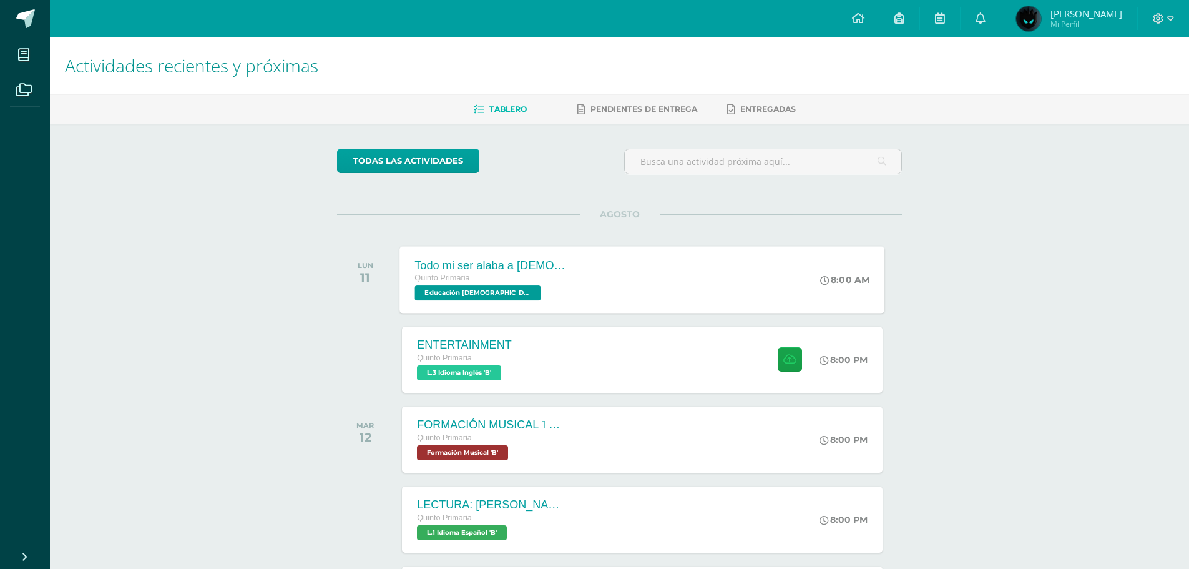
click at [770, 293] on div "Todo mi ser alaba a Dios Quinto Primaria Educación Cristiana 'B' 8:00 AM Todo m…" at bounding box center [642, 279] width 485 height 67
click at [0, 0] on div "Cargando contenido" at bounding box center [0, 0] width 0 height 0
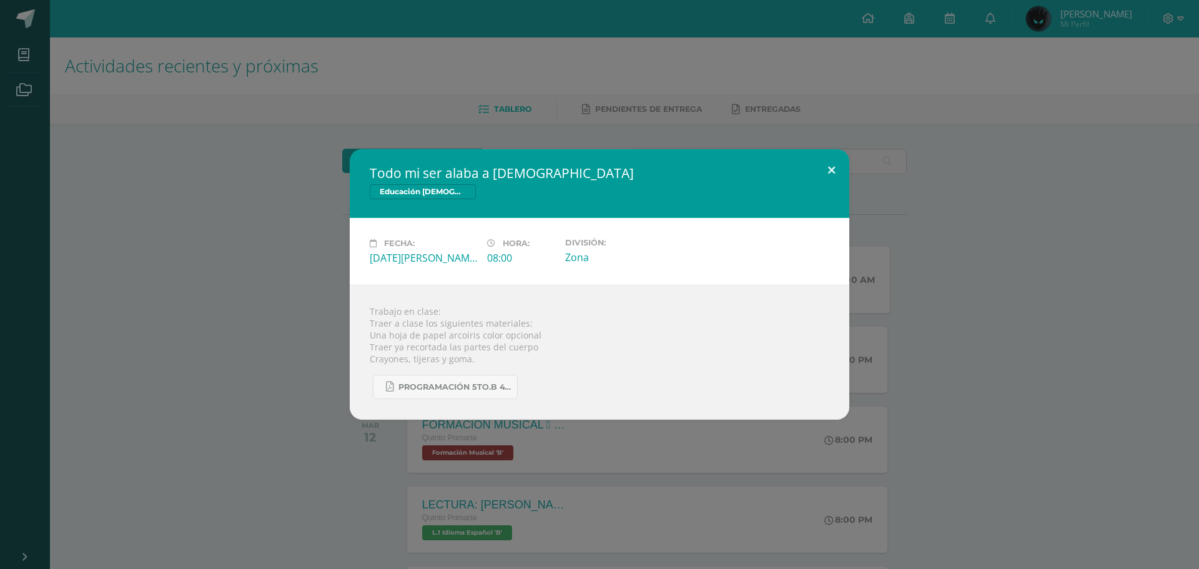
click at [837, 173] on button at bounding box center [831, 170] width 36 height 42
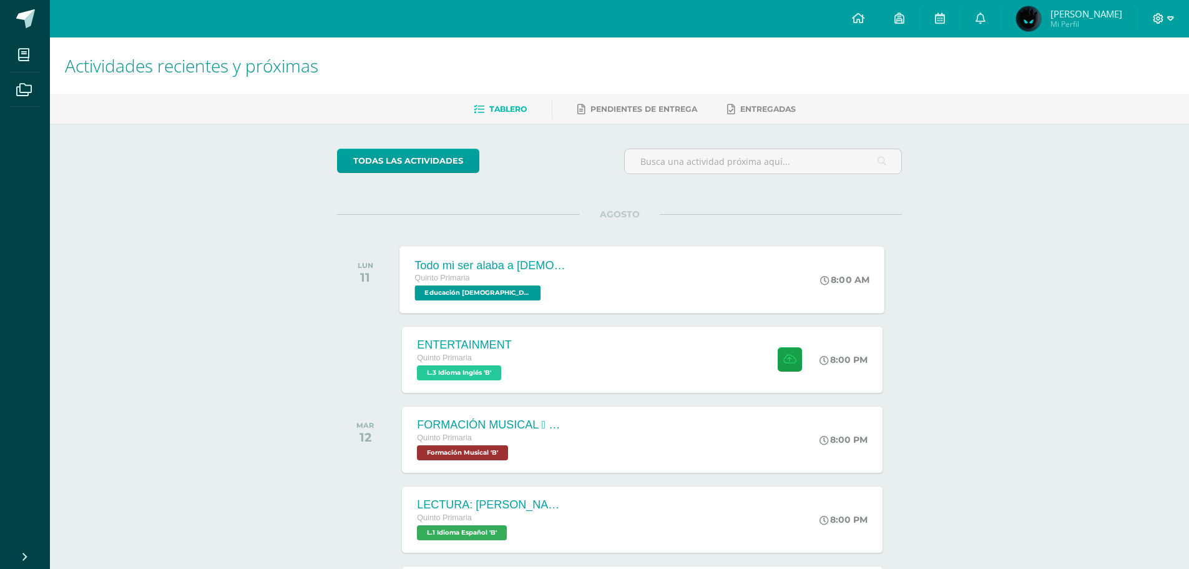
click at [1166, 21] on span at bounding box center [1163, 19] width 21 height 14
click at [1094, 87] on icon at bounding box center [1091, 85] width 9 height 7
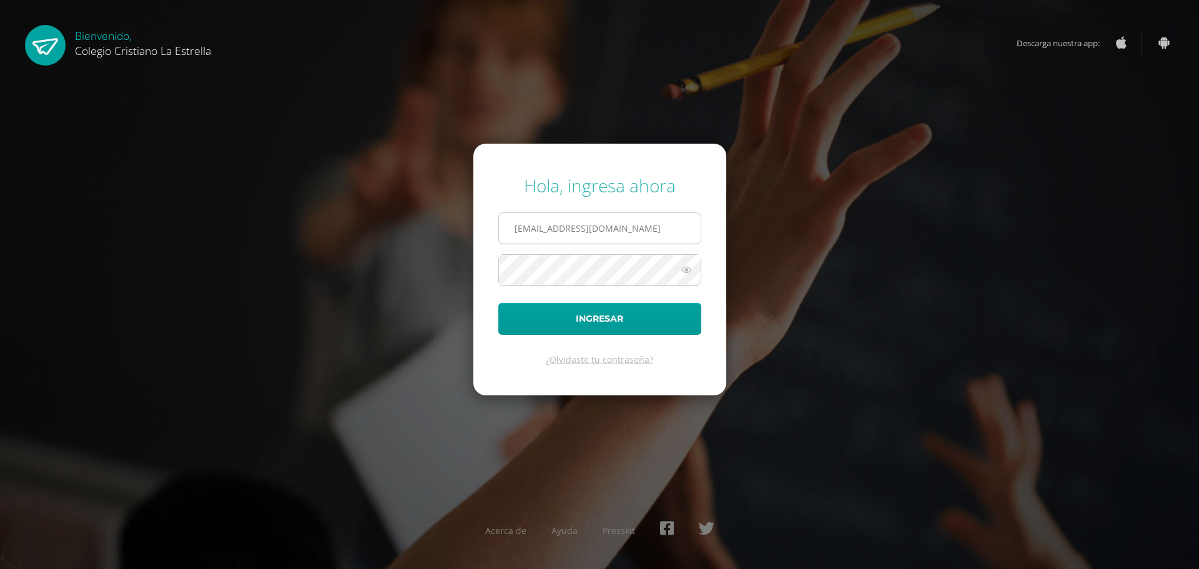
click at [637, 235] on input "[EMAIL_ADDRESS][DOMAIN_NAME]" at bounding box center [600, 228] width 202 height 31
type input "[EMAIL_ADDRESS][DOMAIN_NAME]"
click at [673, 312] on button "Ingresar" at bounding box center [599, 319] width 203 height 32
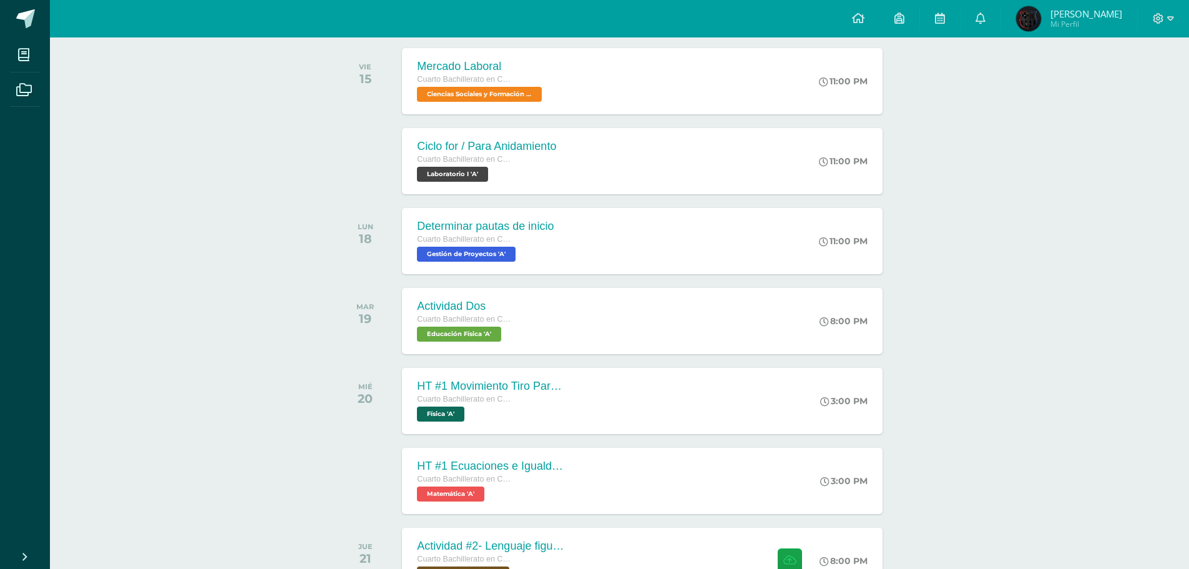
scroll to position [639, 0]
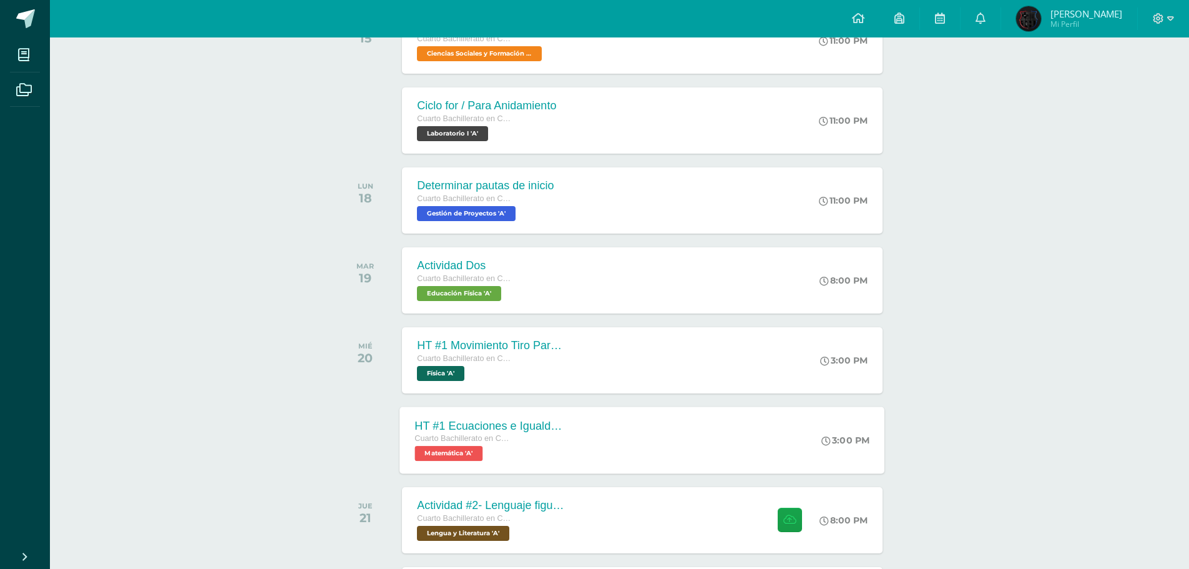
click at [688, 433] on div "HT #1 Ecuaciones e Igualdades Cuarto Bachillerato en CCLL con Orientación en Co…" at bounding box center [642, 439] width 485 height 67
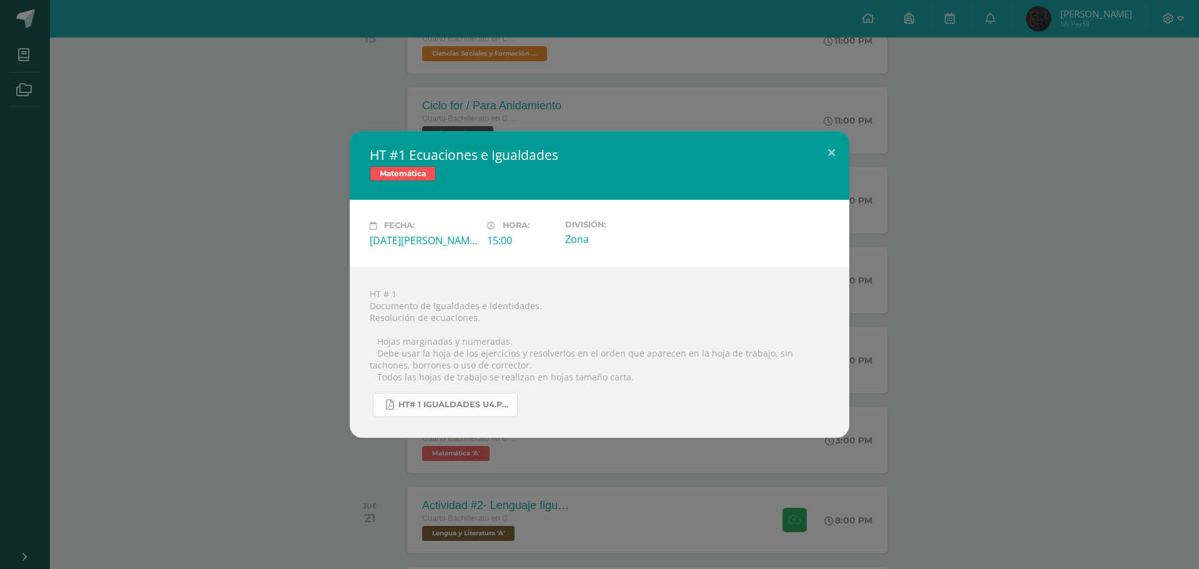
click at [435, 410] on span "HT# 1 igualdades U4.pdf" at bounding box center [454, 405] width 112 height 10
click at [820, 140] on button at bounding box center [831, 152] width 36 height 42
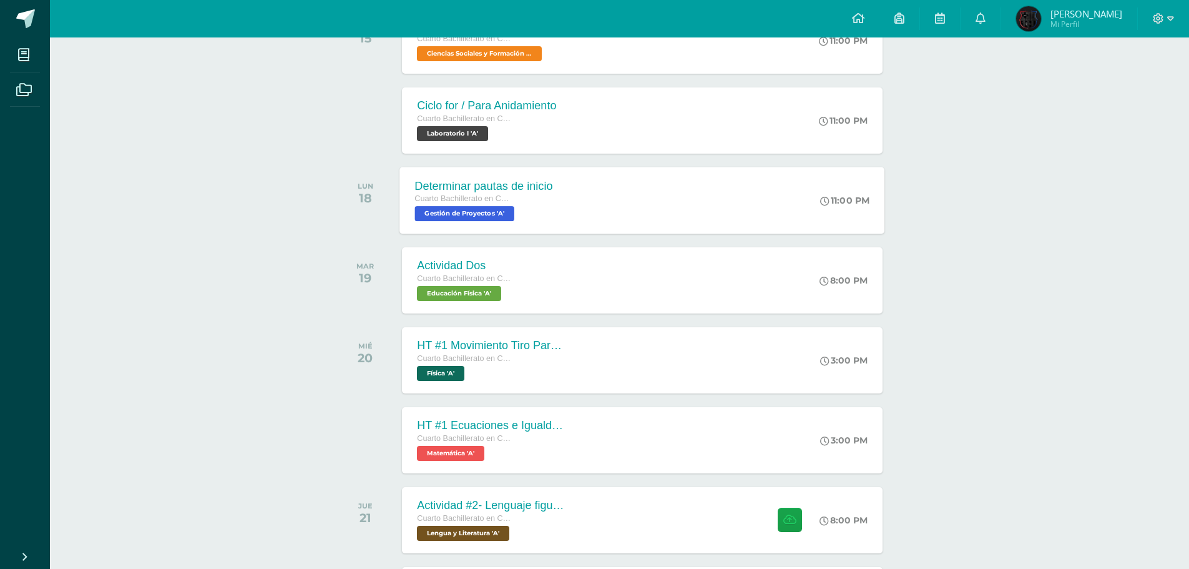
scroll to position [742, 0]
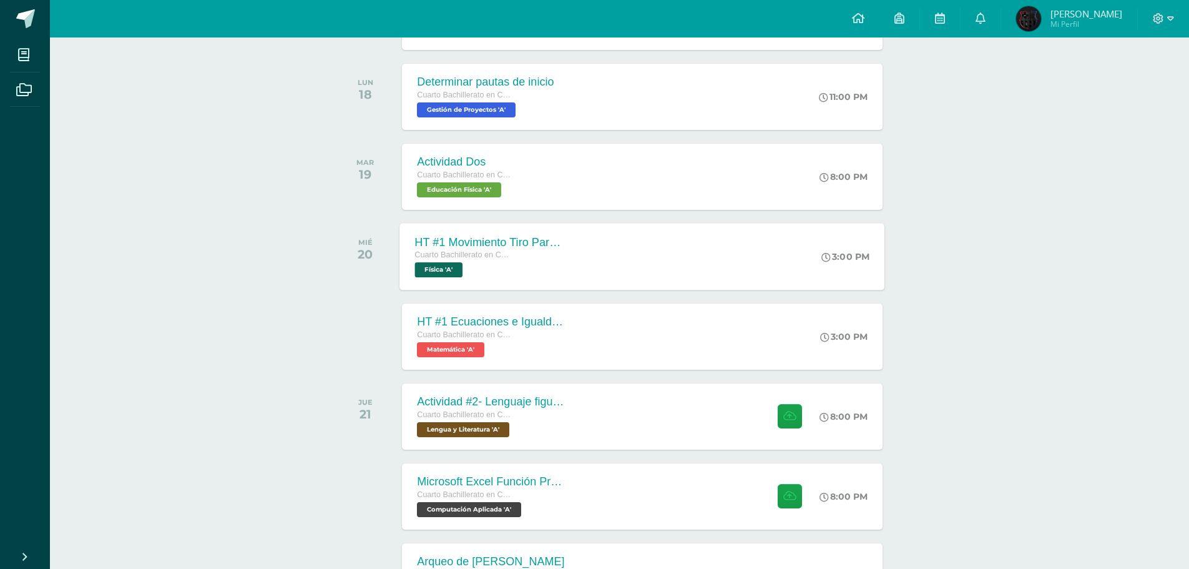
click at [702, 267] on div "HT #1 Movimiento Tiro Parabolico Cuarto Bachillerato en CCLL con Orientación en…" at bounding box center [642, 256] width 485 height 67
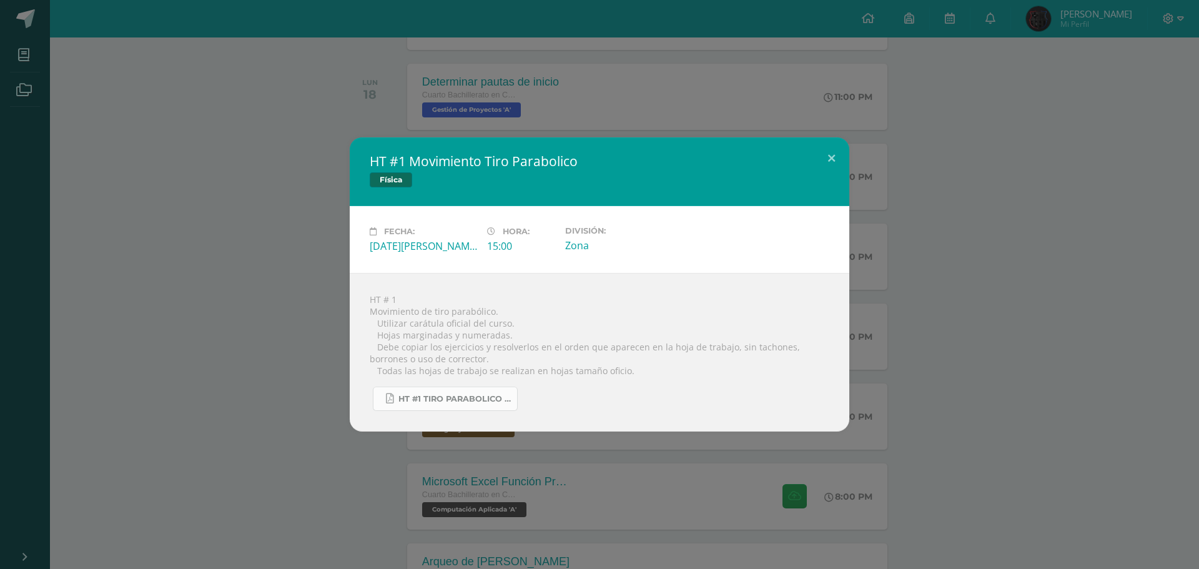
click at [463, 393] on link "HT #1 tiro parabolico 4U.pdf" at bounding box center [445, 398] width 145 height 24
click at [839, 167] on button at bounding box center [831, 158] width 36 height 42
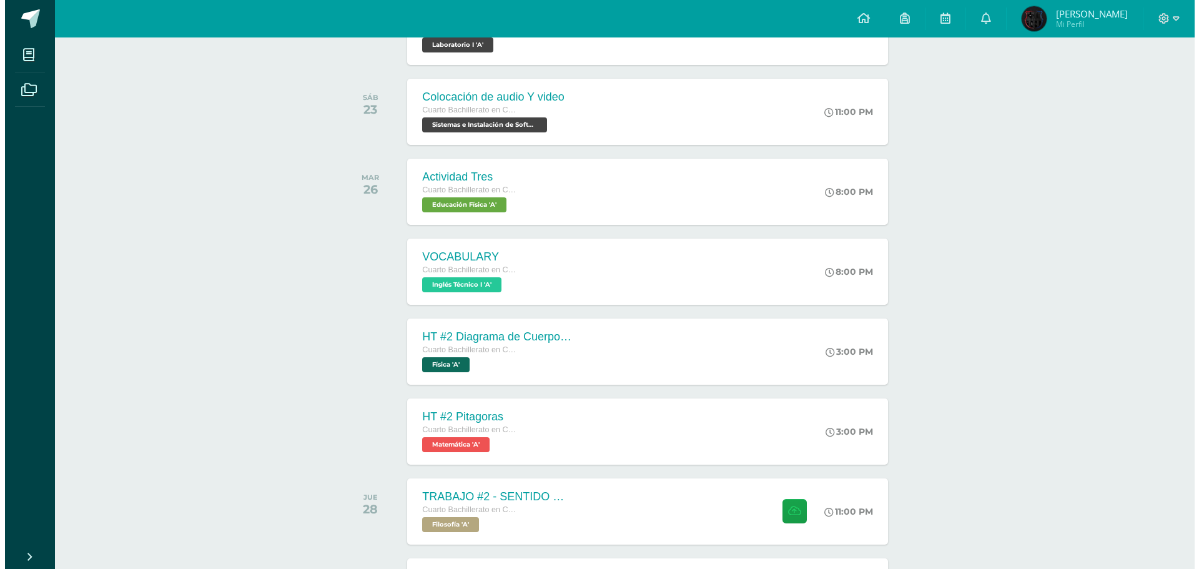
scroll to position [1471, 0]
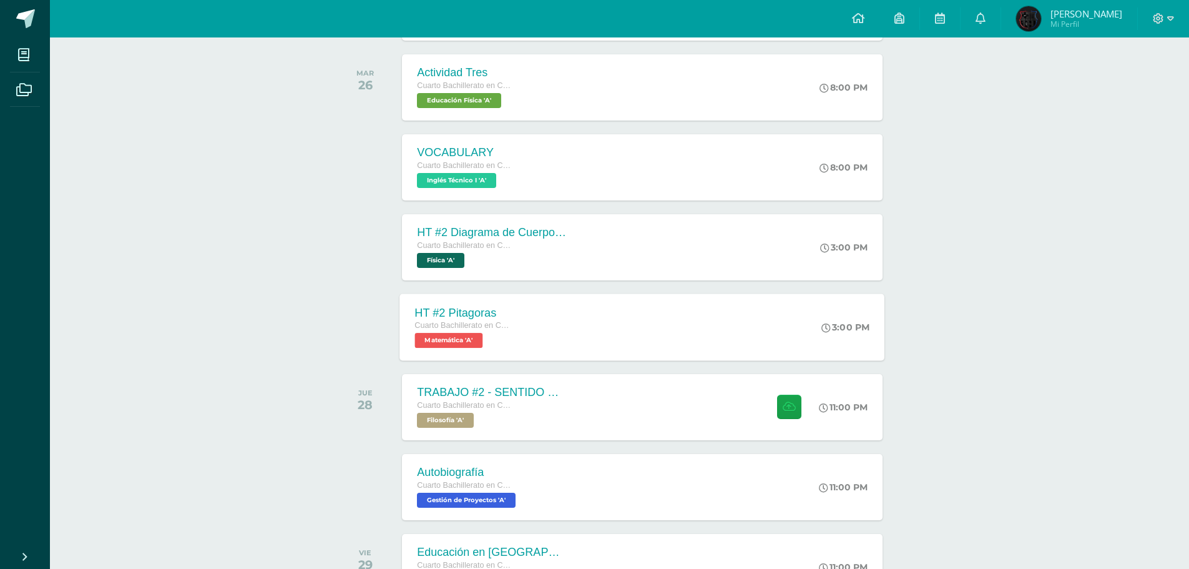
click at [839, 320] on div "3:00 PM" at bounding box center [853, 326] width 66 height 67
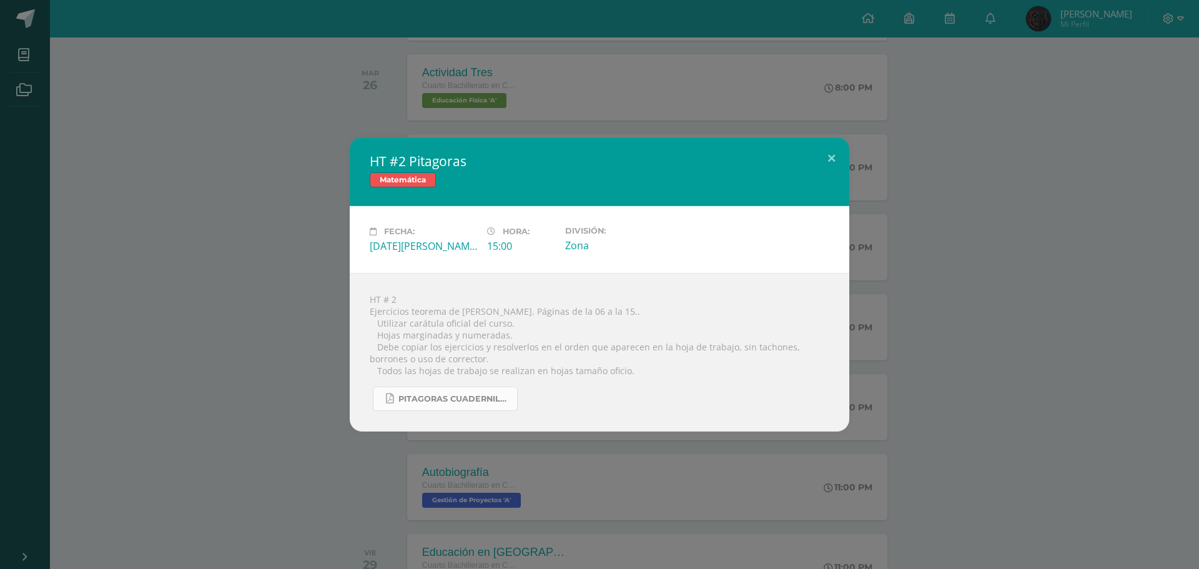
click at [444, 402] on span "Pitagoras cuadernillo ccle.pdf" at bounding box center [454, 399] width 112 height 10
